Goal: Information Seeking & Learning: Check status

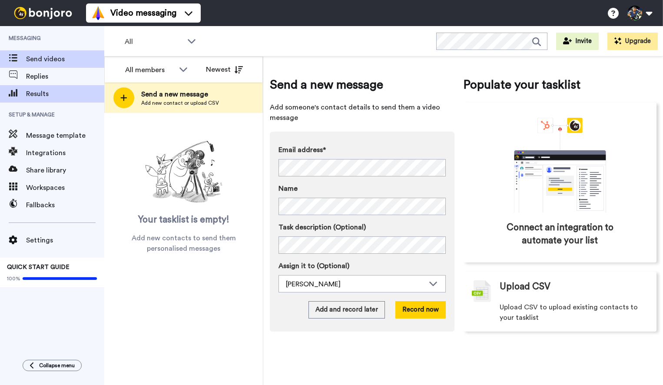
click at [40, 90] on span "Results" at bounding box center [65, 94] width 78 height 10
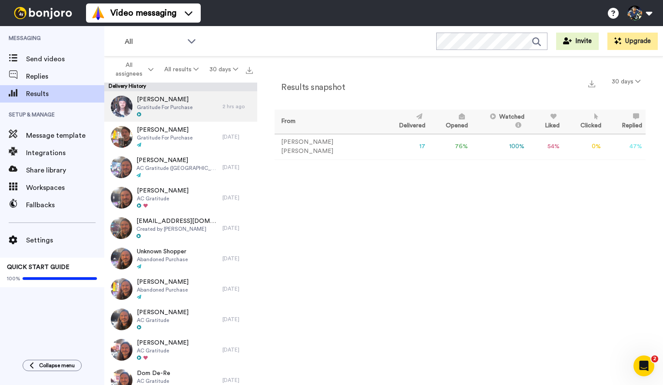
click at [187, 102] on span "[PERSON_NAME]" at bounding box center [165, 99] width 56 height 9
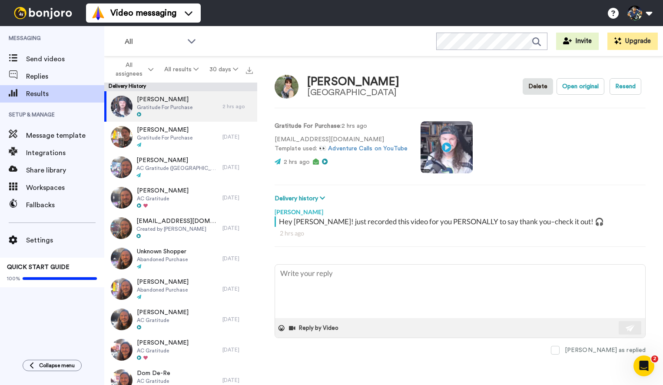
drag, startPoint x: 309, startPoint y: 81, endPoint x: 387, endPoint y: 81, distance: 78.2
click at [387, 81] on div "[PERSON_NAME]" at bounding box center [353, 82] width 92 height 13
copy div "[PERSON_NAME]"
click at [124, 106] on img at bounding box center [122, 107] width 22 height 22
type textarea "x"
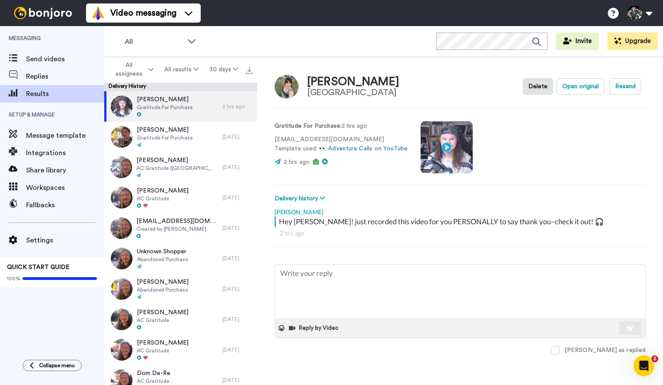
click at [445, 146] on video at bounding box center [446, 147] width 52 height 52
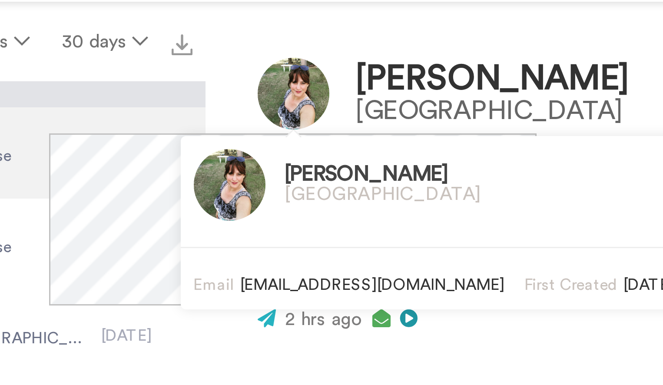
click at [284, 110] on h3 "[PERSON_NAME]" at bounding box center [316, 114] width 65 height 8
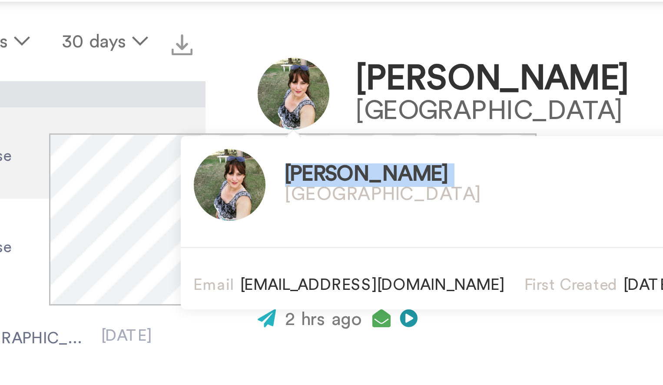
click at [284, 110] on h3 "[PERSON_NAME]" at bounding box center [316, 114] width 65 height 8
copy h3 "[PERSON_NAME]"
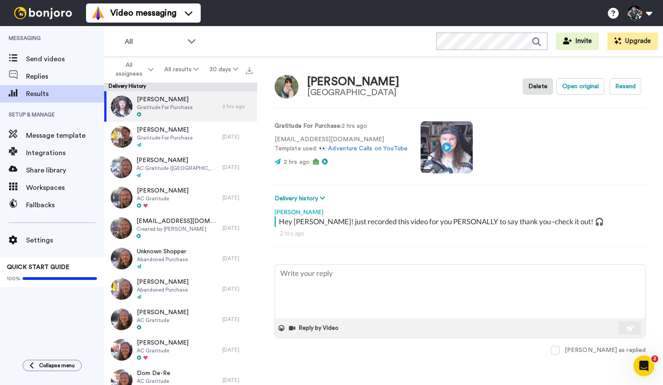
click at [34, 95] on span "Results" at bounding box center [65, 94] width 78 height 10
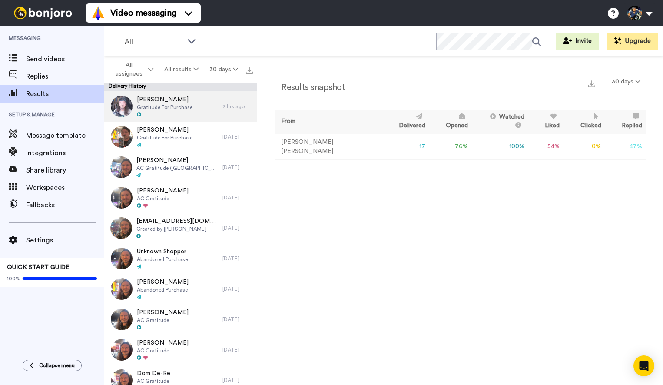
click at [199, 102] on div "Steff Stylianos Gratitude For Purchase" at bounding box center [163, 106] width 118 height 30
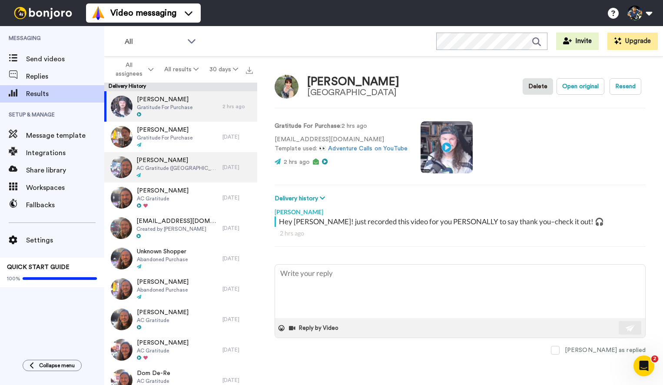
click at [175, 174] on div at bounding box center [177, 175] width 82 height 6
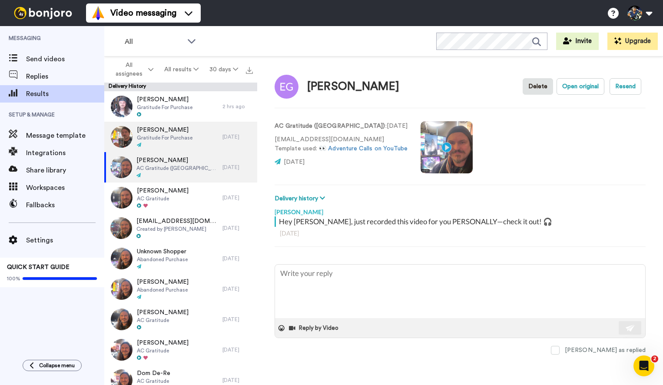
click at [189, 148] on div at bounding box center [165, 145] width 56 height 6
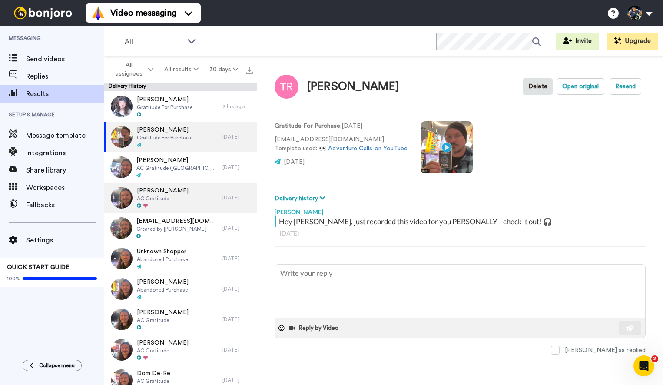
click at [176, 198] on div "Michael AC Gratitude" at bounding box center [163, 197] width 118 height 30
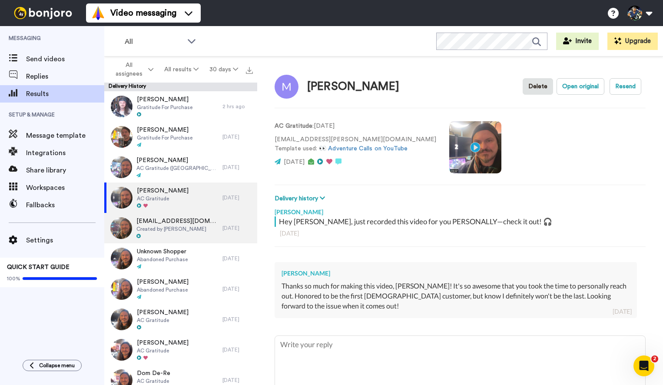
click at [179, 222] on span "[EMAIL_ADDRESS][DOMAIN_NAME]" at bounding box center [177, 221] width 82 height 9
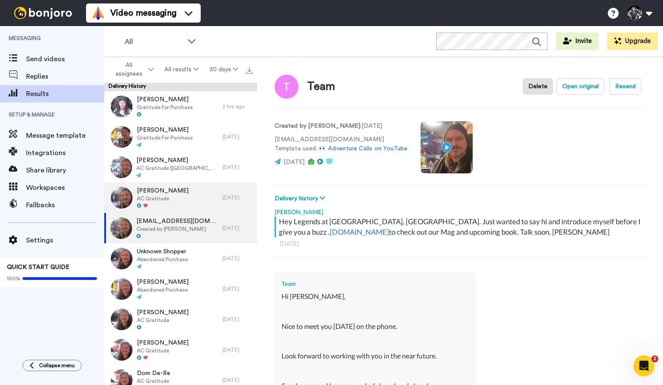
click at [209, 192] on div "Michael AC Gratitude" at bounding box center [163, 197] width 118 height 30
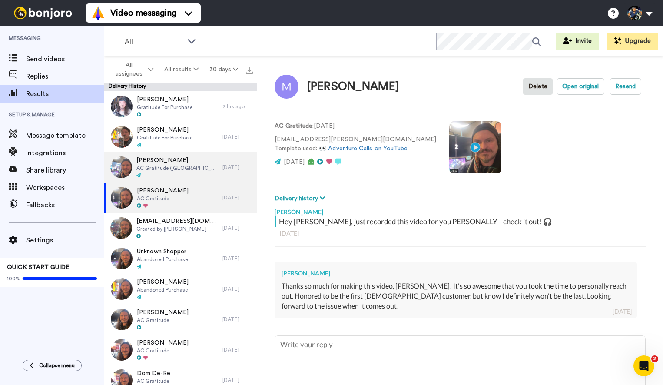
click at [159, 166] on span "AC Gratitude ([GEOGRAPHIC_DATA])" at bounding box center [177, 168] width 82 height 7
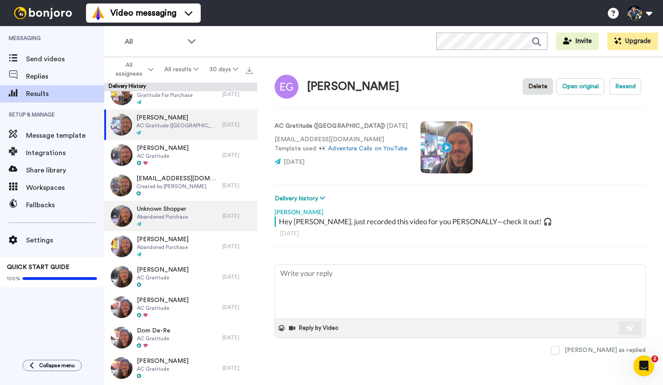
scroll to position [68, 0]
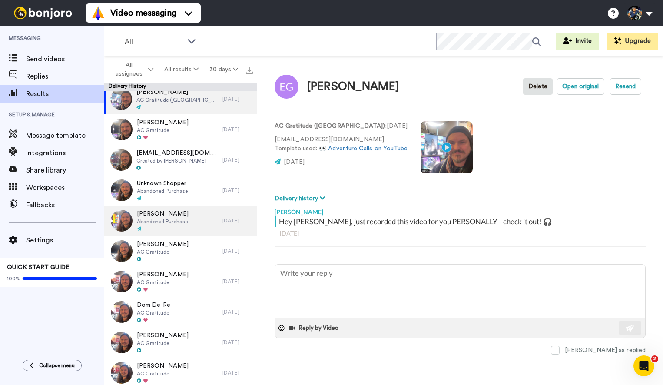
click at [185, 222] on span "Abandoned Purchase" at bounding box center [163, 221] width 52 height 7
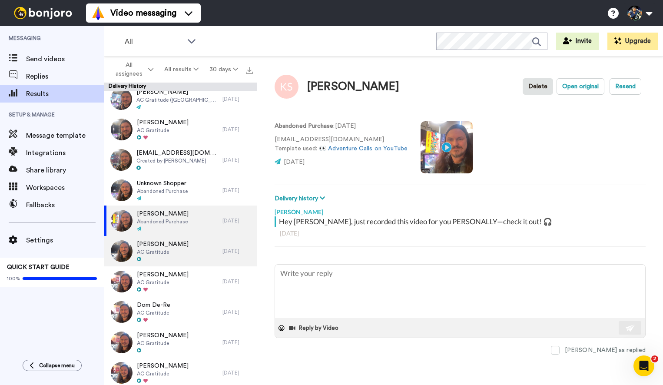
click at [180, 244] on div "Brenda Billings AC Gratitude" at bounding box center [163, 251] width 118 height 30
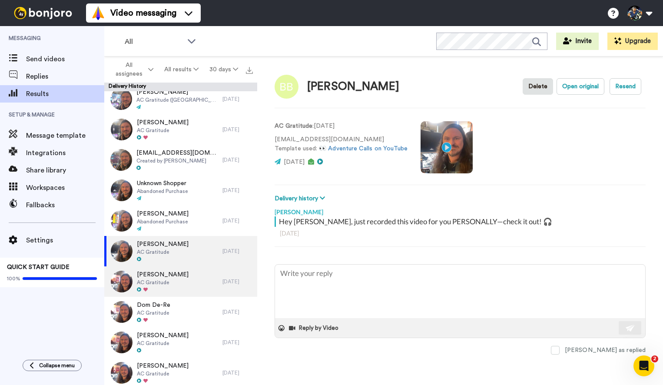
click at [178, 275] on div "Matt Quail AC Gratitude" at bounding box center [163, 281] width 118 height 30
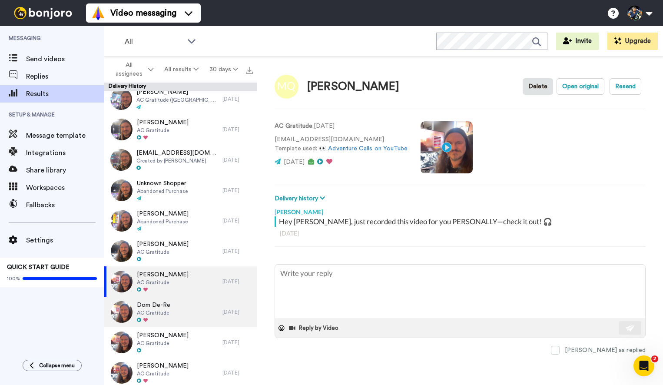
click at [174, 311] on div "Dom De-Re AC Gratitude" at bounding box center [163, 312] width 118 height 30
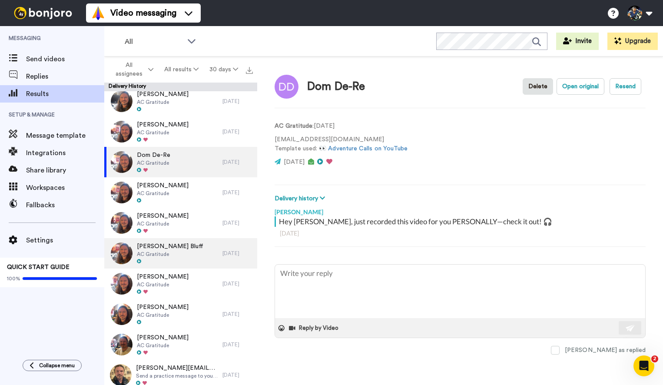
scroll to position [218, 0]
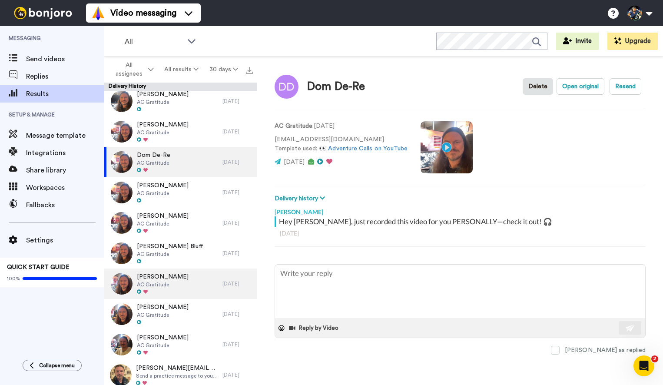
click at [189, 278] on div "Jacqueline Flindell AC Gratitude" at bounding box center [163, 283] width 118 height 30
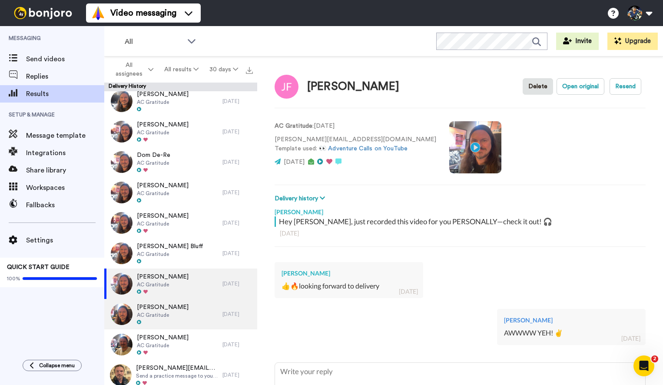
click at [167, 311] on span "[PERSON_NAME]" at bounding box center [163, 307] width 52 height 9
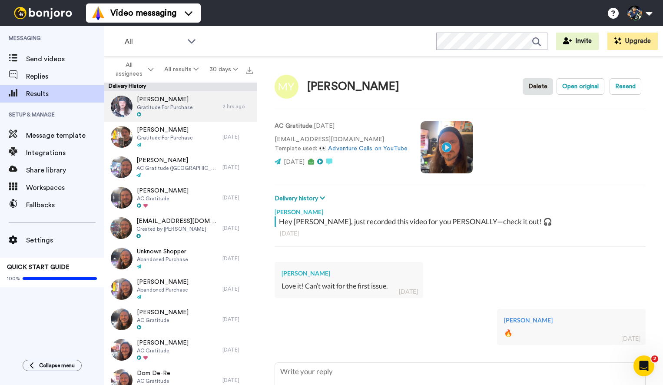
click at [155, 109] on span "Gratitude For Purchase" at bounding box center [165, 107] width 56 height 7
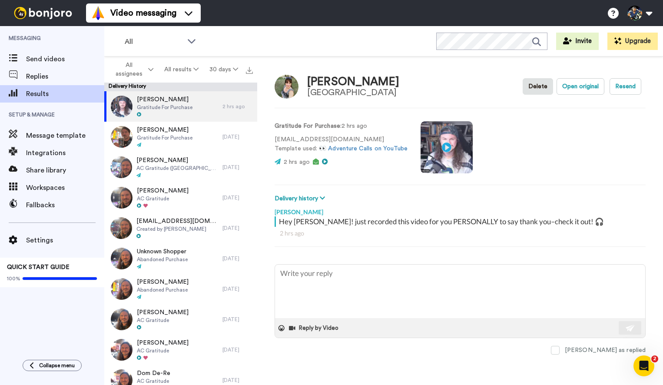
click at [559, 153] on div "Gratitude For Purchase : 2 hrs ago RambinoPorkChop@gmail.com Template used: 👀 A…" at bounding box center [460, 146] width 371 height 59
click at [508, 72] on div "Steff Stylianos Rutgers RWJ Medical School Delete Open original Resend Gratitud…" at bounding box center [460, 222] width 406 height 333
type textarea "x"
